Goal: Navigation & Orientation: Understand site structure

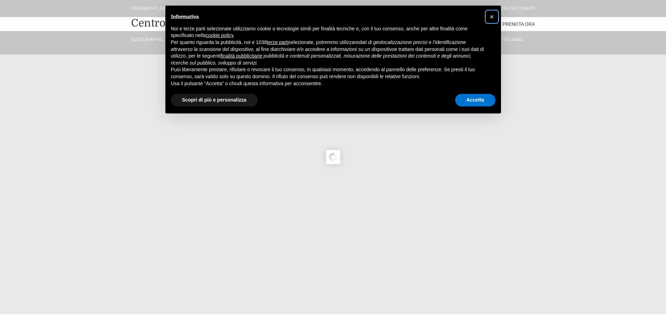
click at [491, 16] on span "×" at bounding box center [492, 17] width 4 height 8
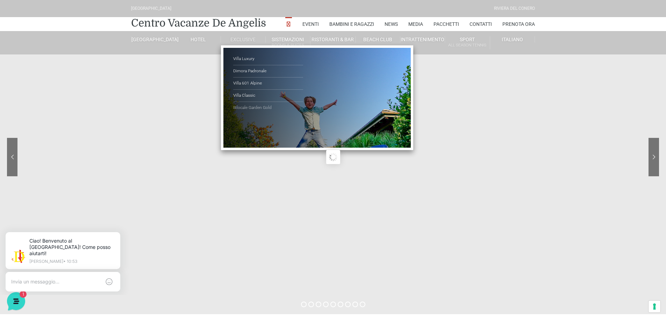
click at [246, 106] on link "Bilocale Garden Gold" at bounding box center [268, 108] width 70 height 12
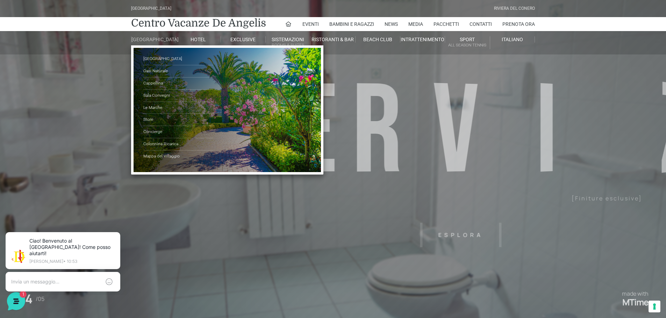
click at [148, 42] on link "[GEOGRAPHIC_DATA]" at bounding box center [153, 39] width 45 height 6
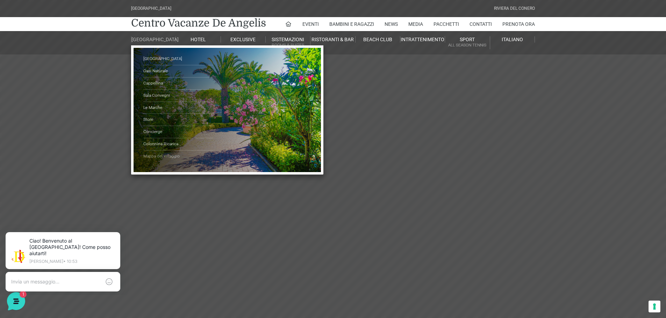
click at [149, 160] on link "Mappa del Villaggio" at bounding box center [178, 157] width 70 height 12
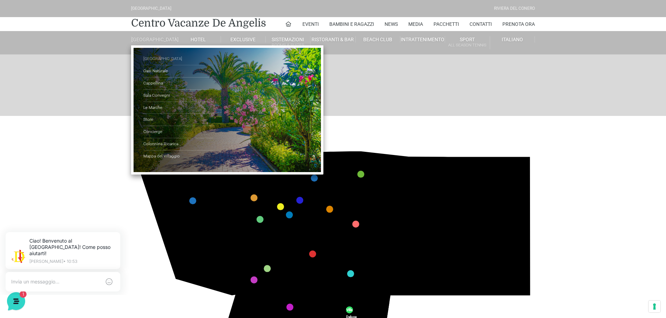
click at [157, 63] on link "[GEOGRAPHIC_DATA]" at bounding box center [178, 59] width 70 height 12
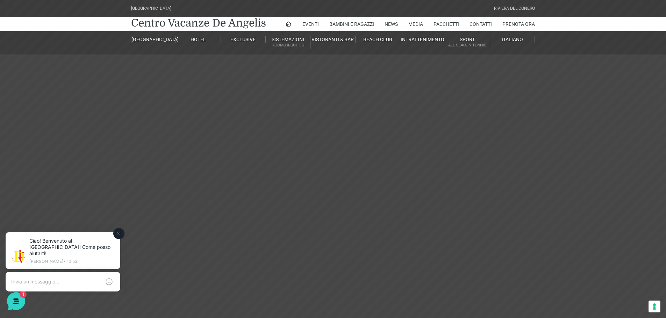
click at [119, 232] on icon at bounding box center [119, 234] width 6 height 6
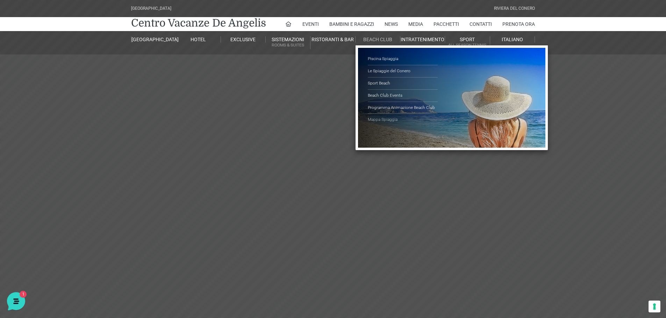
click at [374, 120] on link "Mappa Spiaggia" at bounding box center [403, 120] width 70 height 12
